Goal: Transaction & Acquisition: Purchase product/service

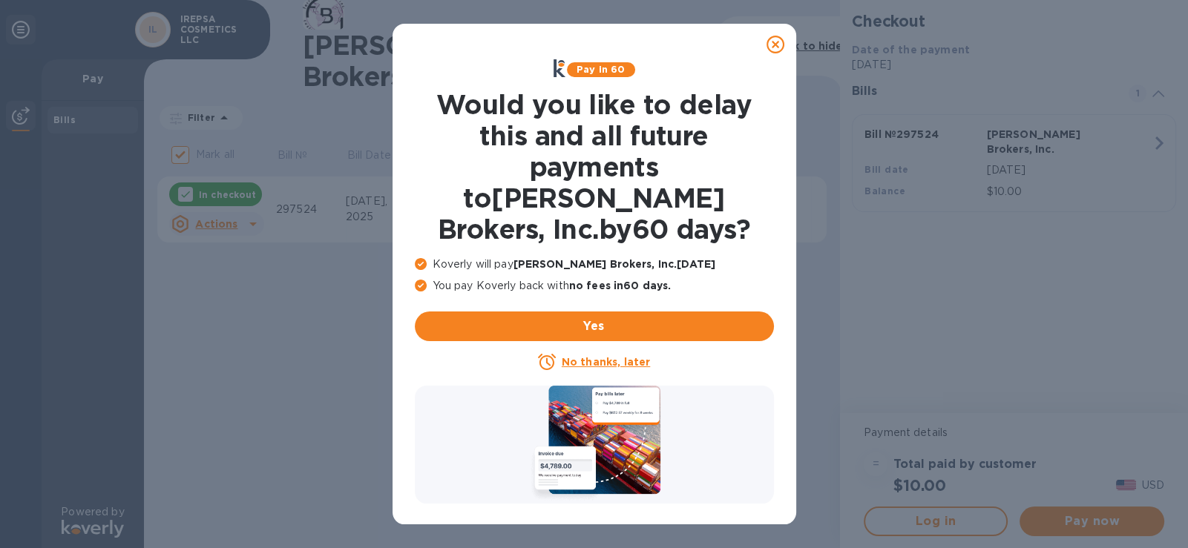
click at [603, 356] on u "No thanks, later" at bounding box center [606, 362] width 88 height 12
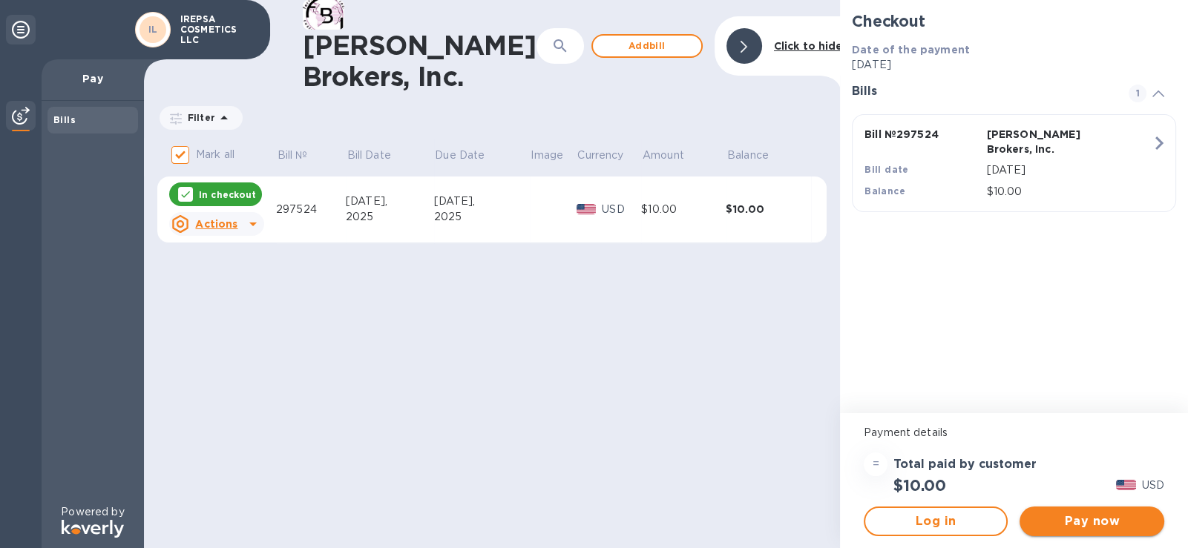
click at [1098, 522] on span "Pay now" at bounding box center [1091, 522] width 120 height 18
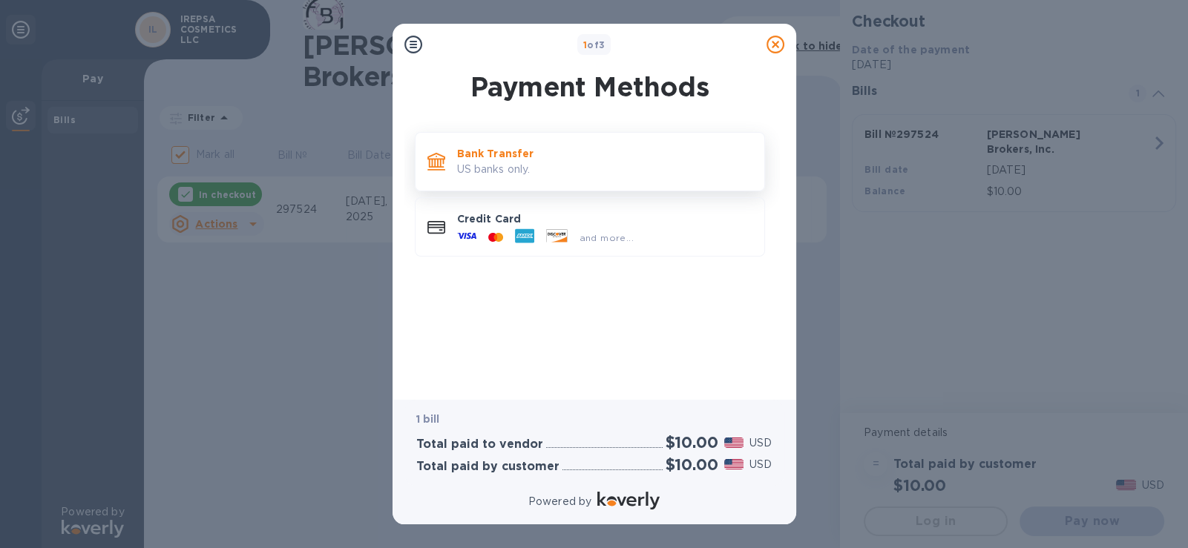
click at [515, 171] on p "US banks only." at bounding box center [604, 170] width 295 height 16
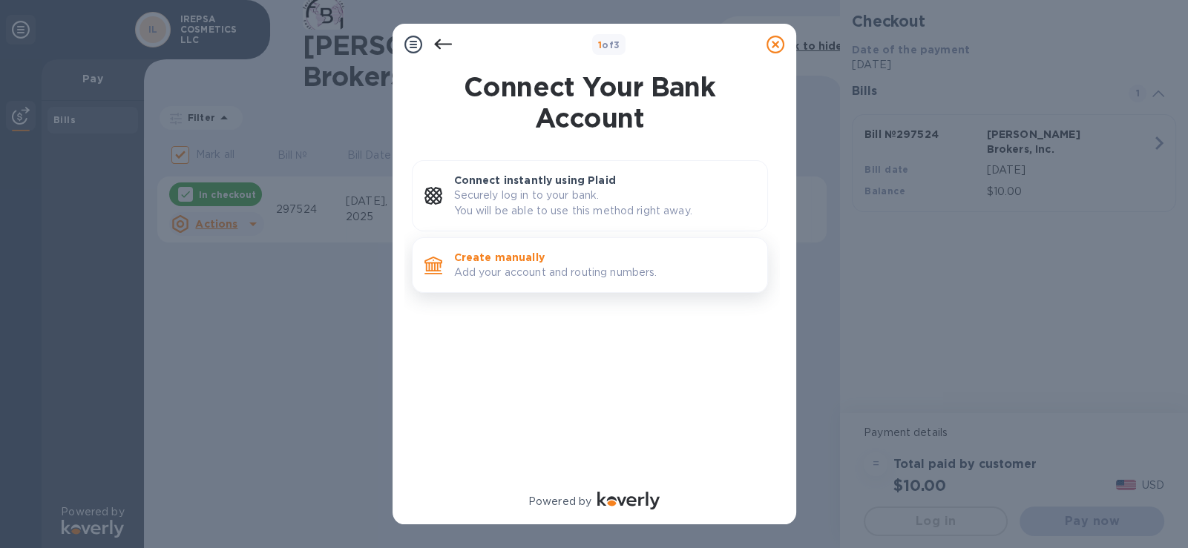
click at [519, 253] on p "Create manually" at bounding box center [604, 257] width 301 height 15
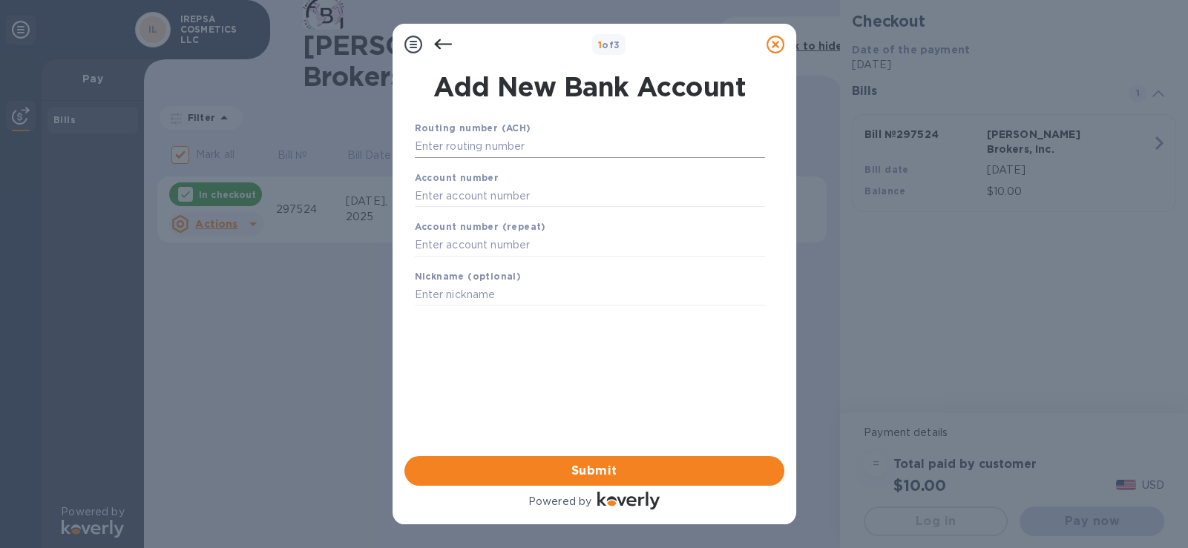
click at [550, 146] on input "text" at bounding box center [590, 147] width 350 height 22
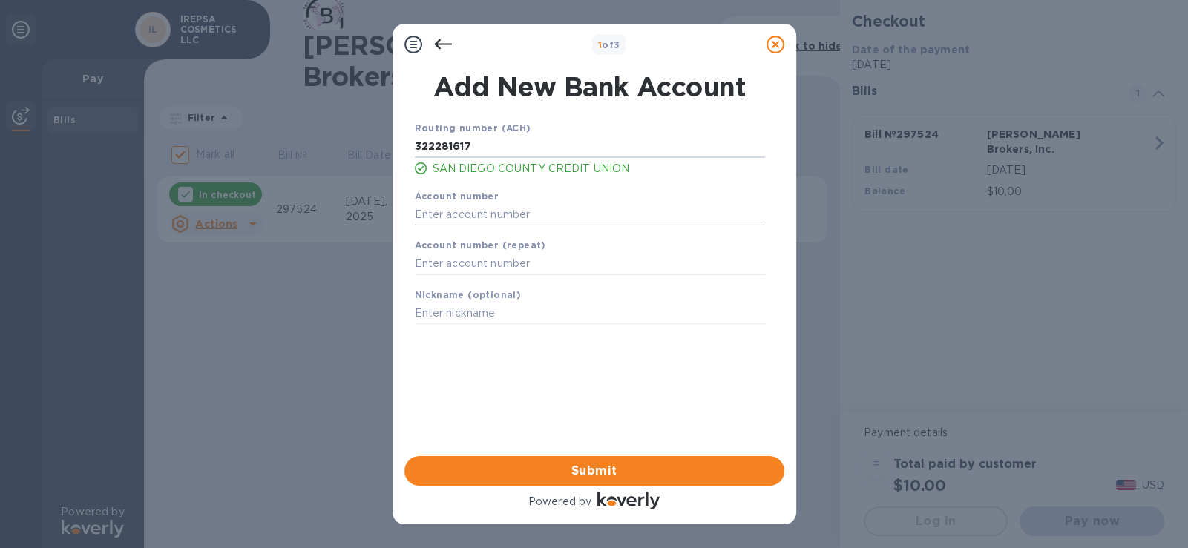
type input "322281617"
click at [567, 209] on input "text" at bounding box center [590, 214] width 350 height 22
type input "855656795"
click at [548, 257] on input "text" at bounding box center [590, 264] width 350 height 22
type input "855656795"
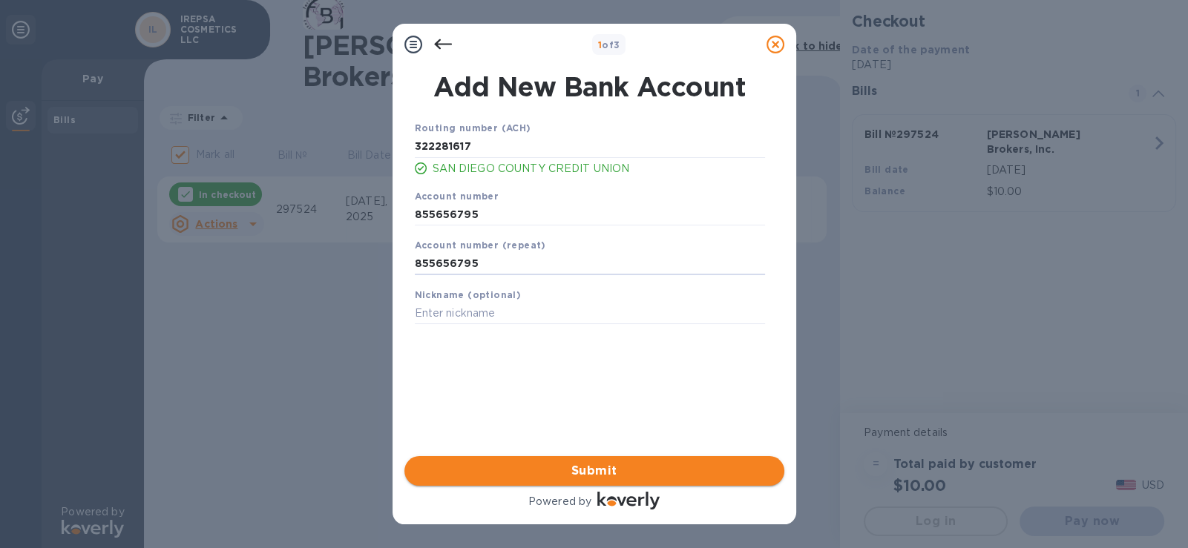
click at [637, 464] on span "Submit" at bounding box center [594, 471] width 356 height 18
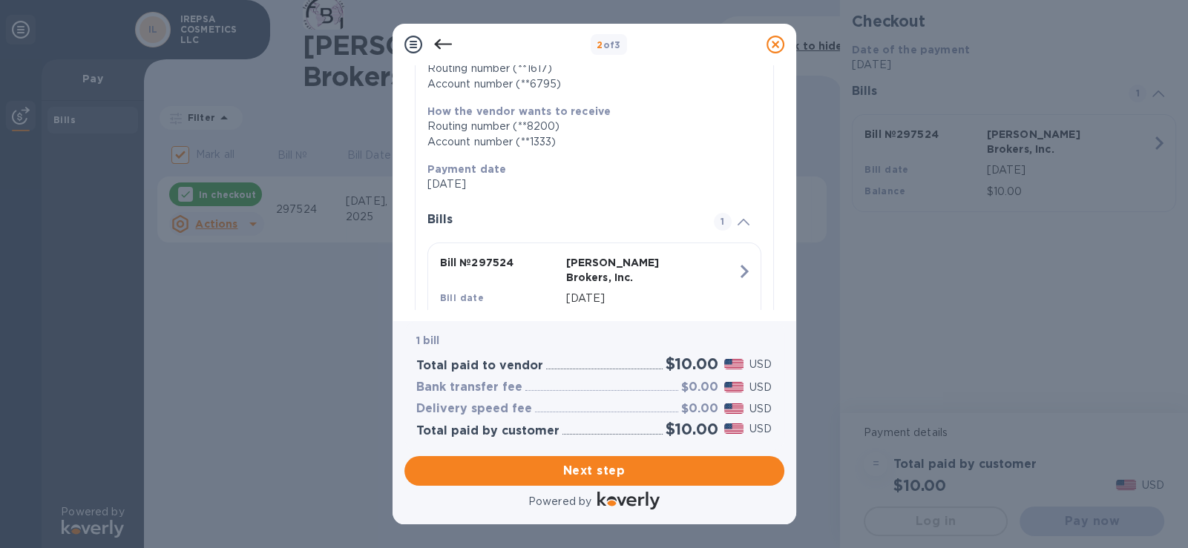
scroll to position [263, 0]
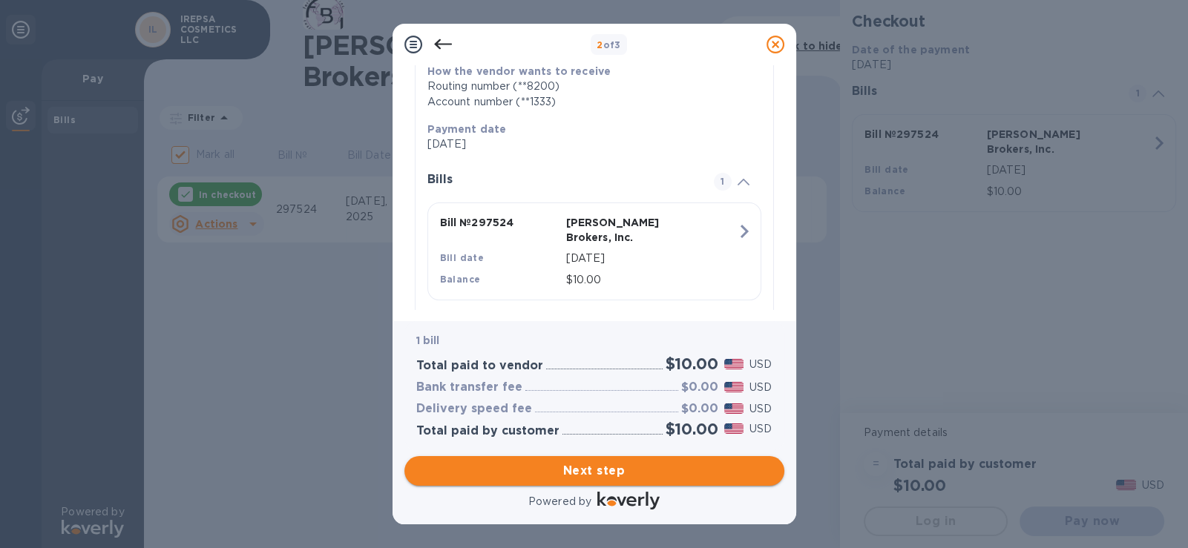
click at [637, 466] on span "Next step" at bounding box center [594, 471] width 356 height 18
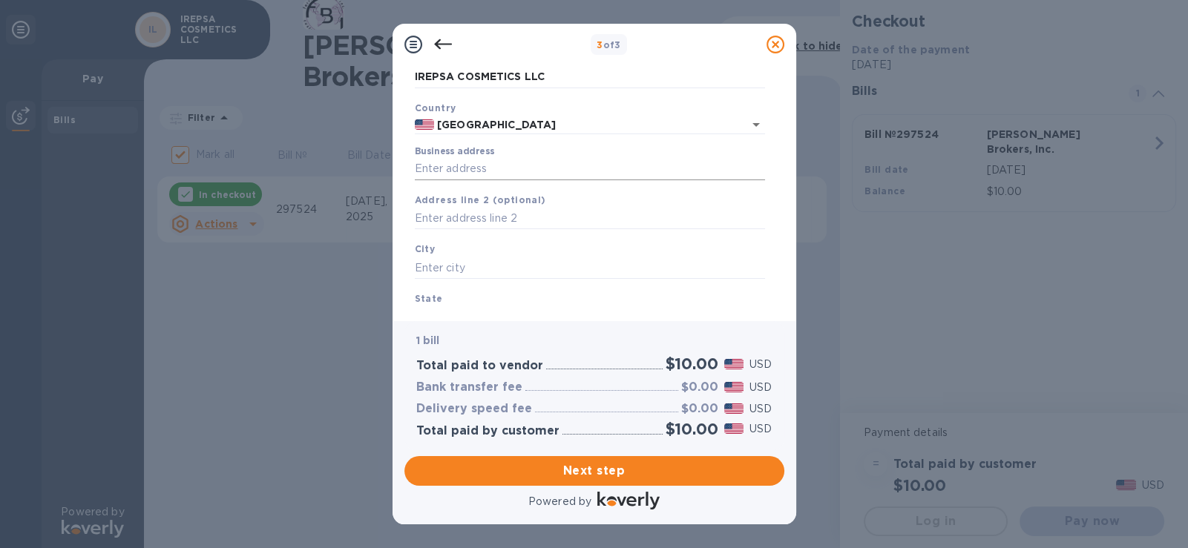
scroll to position [73, 0]
click at [495, 166] on input "Business address" at bounding box center [590, 169] width 350 height 22
type input "[STREET_ADDRESS]"
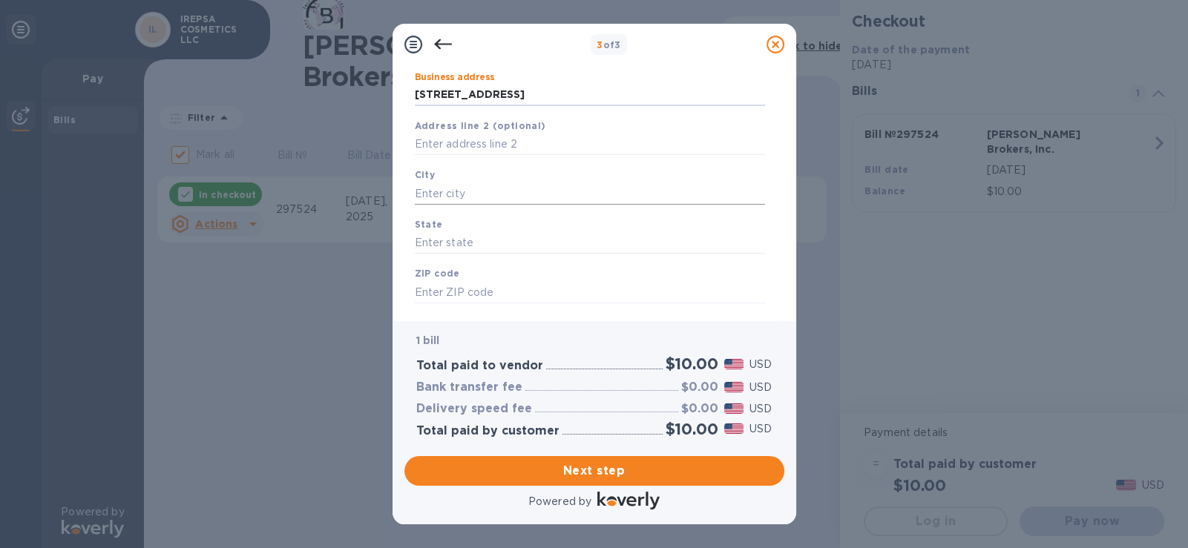
scroll to position [148, 0]
click at [490, 183] on input "text" at bounding box center [590, 194] width 350 height 22
type input "s"
type input "[GEOGRAPHIC_DATA]"
type input "CA"
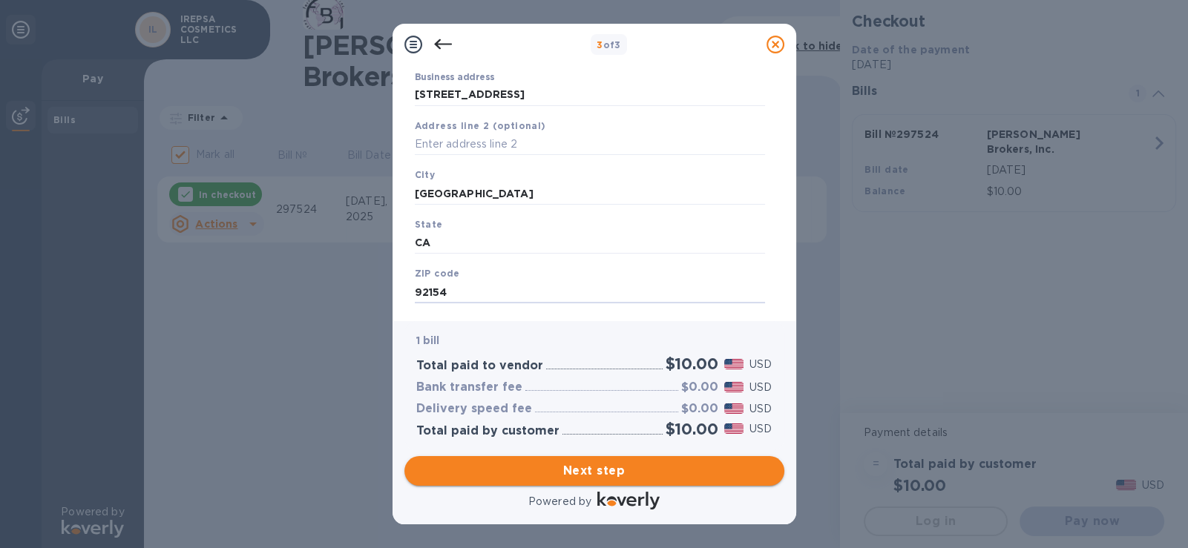
type input "92154"
click at [597, 467] on span "Next step" at bounding box center [594, 471] width 356 height 18
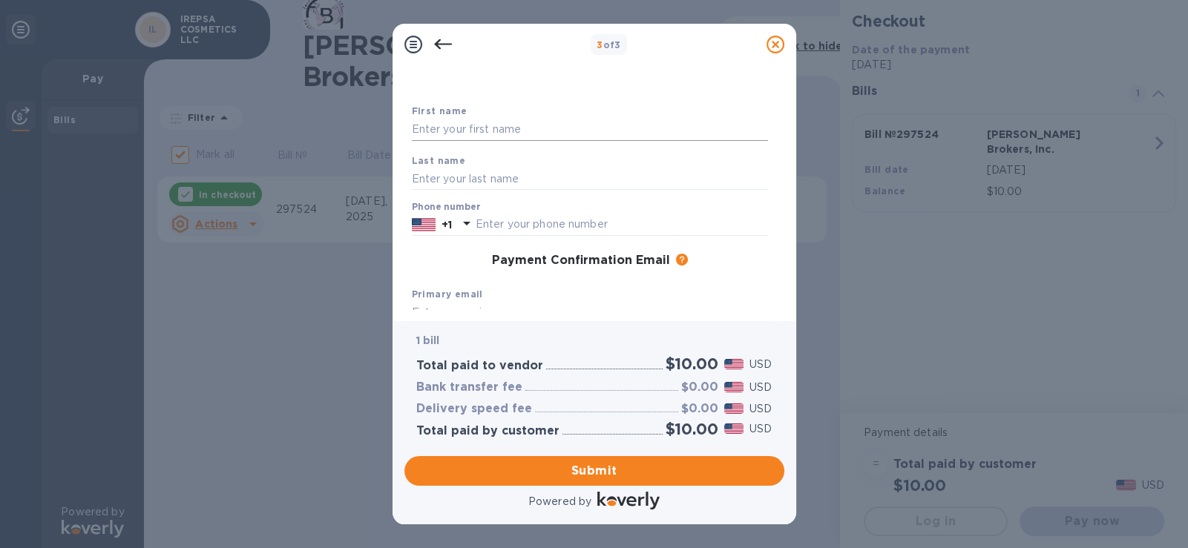
scroll to position [0, 0]
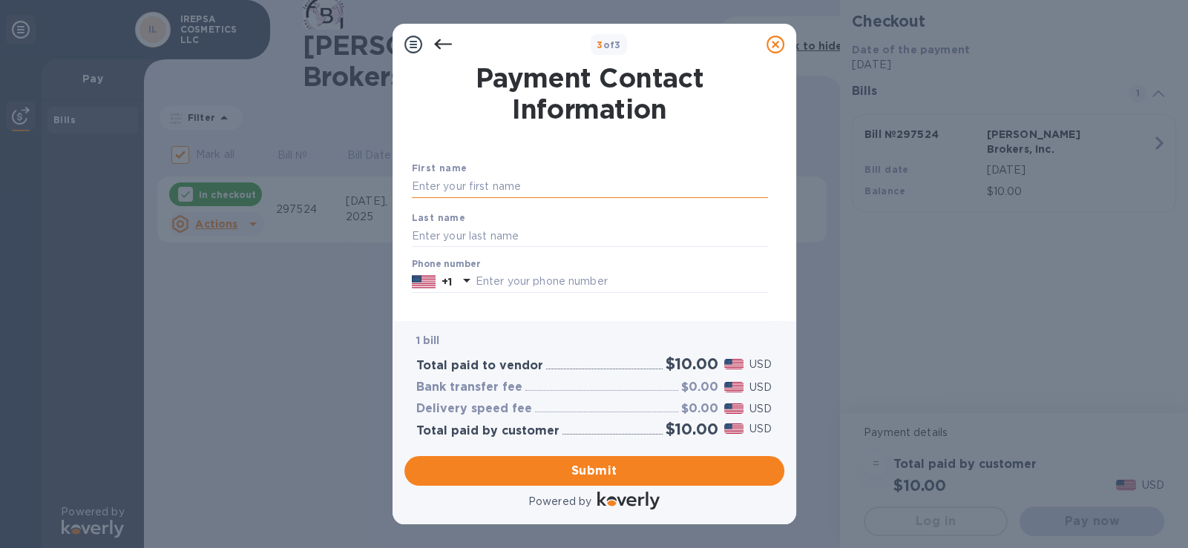
click at [611, 194] on input "text" at bounding box center [590, 187] width 356 height 22
type input "[PERSON_NAME]"
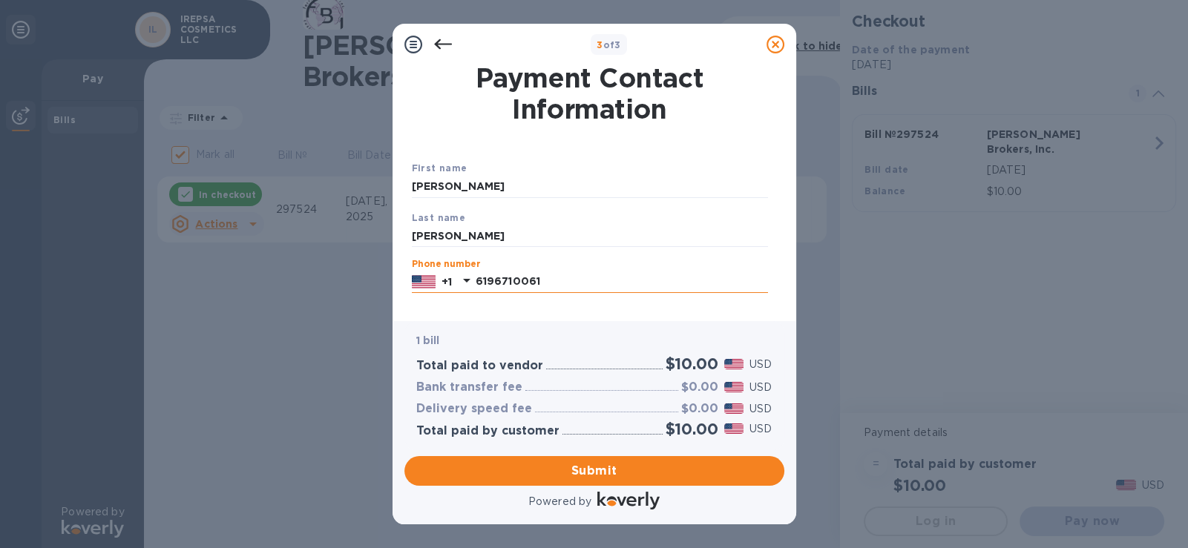
click at [706, 279] on input "6196710061" at bounding box center [622, 282] width 292 height 22
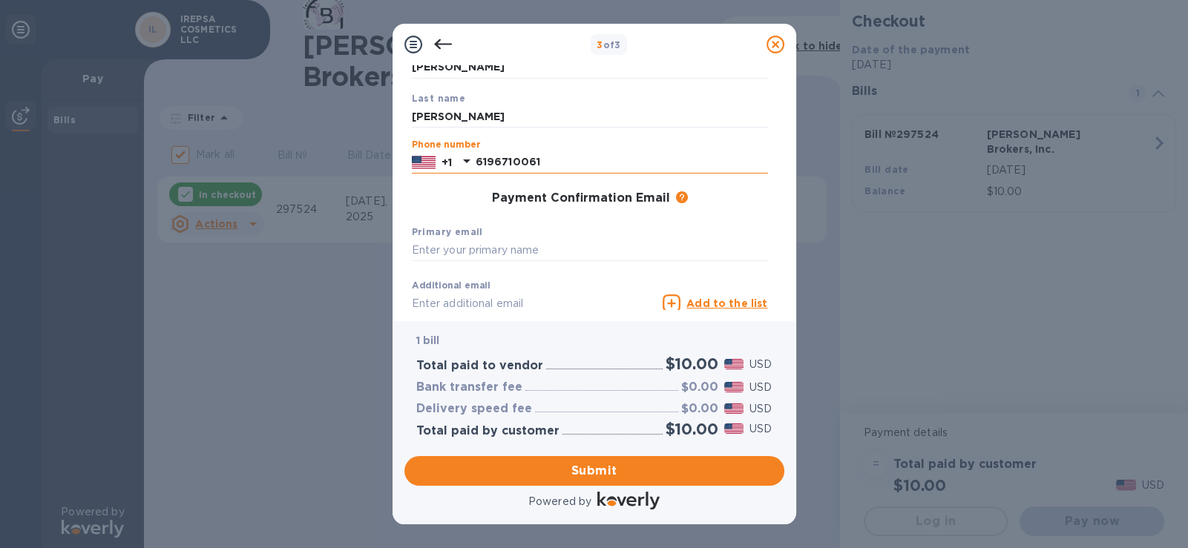
scroll to position [211, 0]
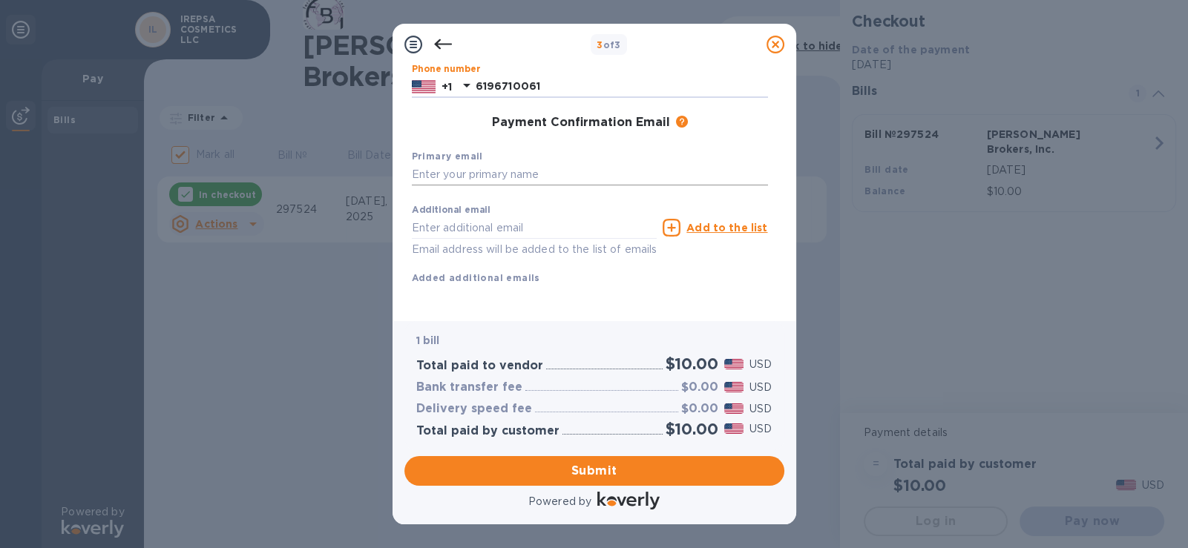
type input "6196710061"
click at [551, 164] on input "text" at bounding box center [590, 175] width 356 height 22
type input "I"
type input "[EMAIL_ADDRESS][DOMAIN_NAME]"
click at [640, 324] on div "1 bill Total paid to vendor $10.00 USD Bank transfer fee $0.00 USD Delivery spe…" at bounding box center [594, 385] width 380 height 128
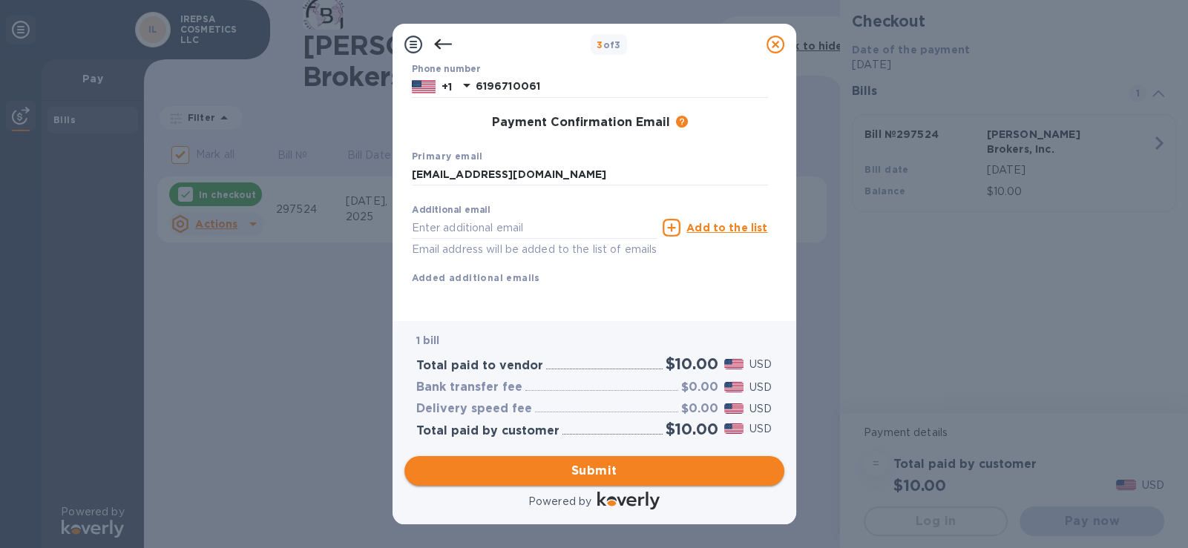
click at [604, 465] on span "Submit" at bounding box center [594, 471] width 356 height 18
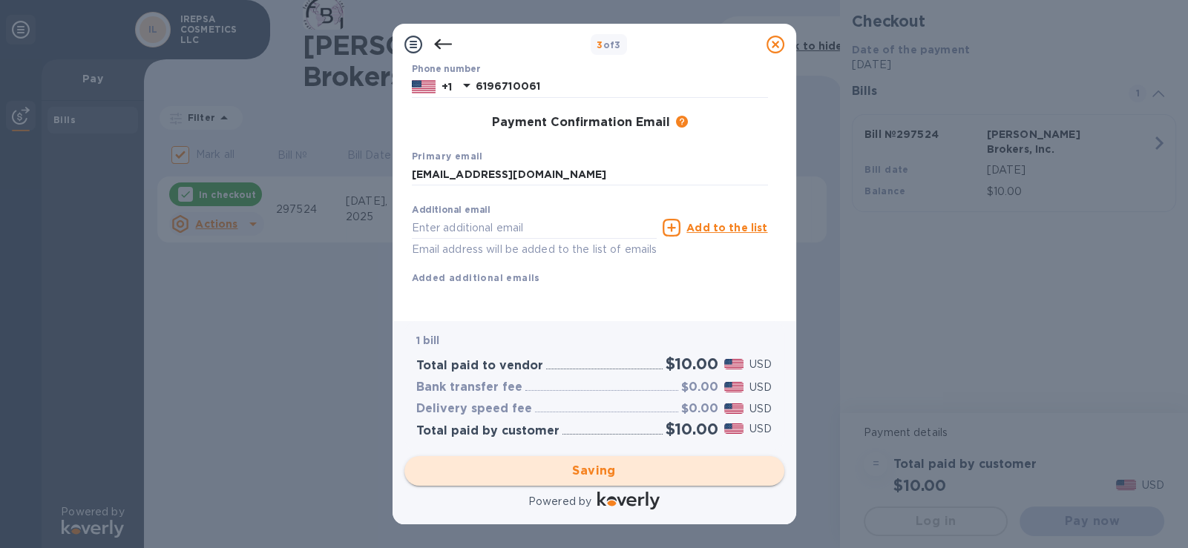
checkbox input "false"
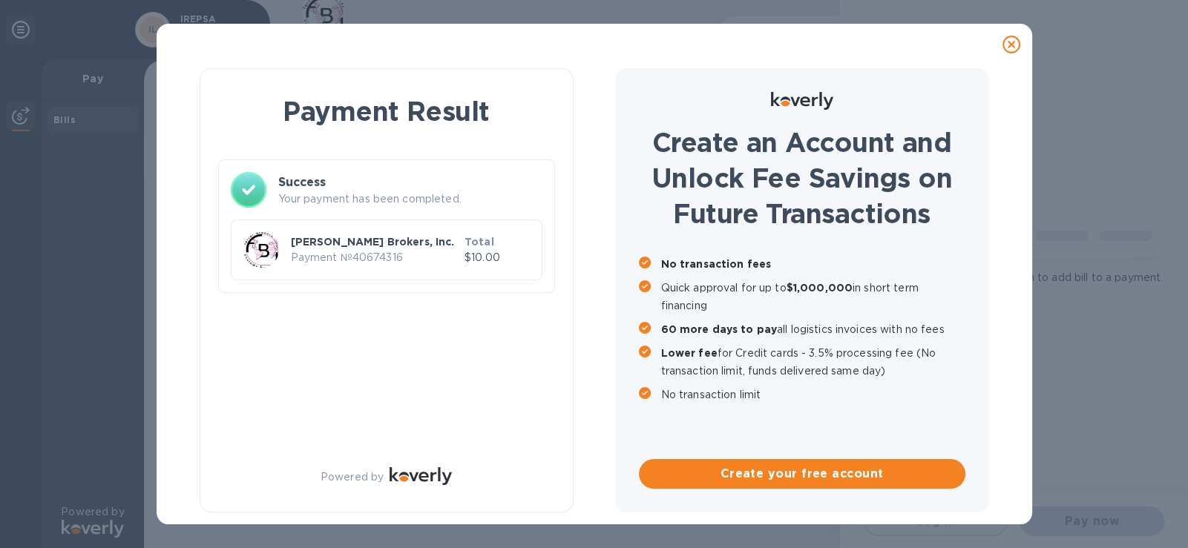
scroll to position [0, 0]
